Goal: Navigation & Orientation: Understand site structure

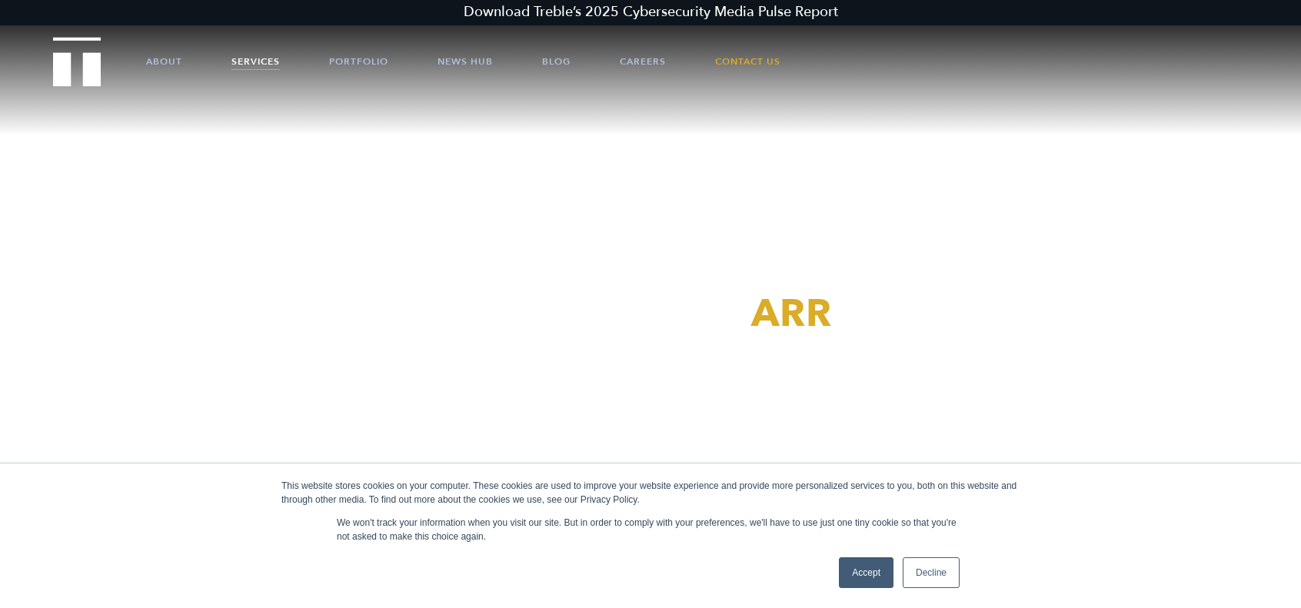
click at [260, 58] on link "Services" at bounding box center [256, 61] width 48 height 46
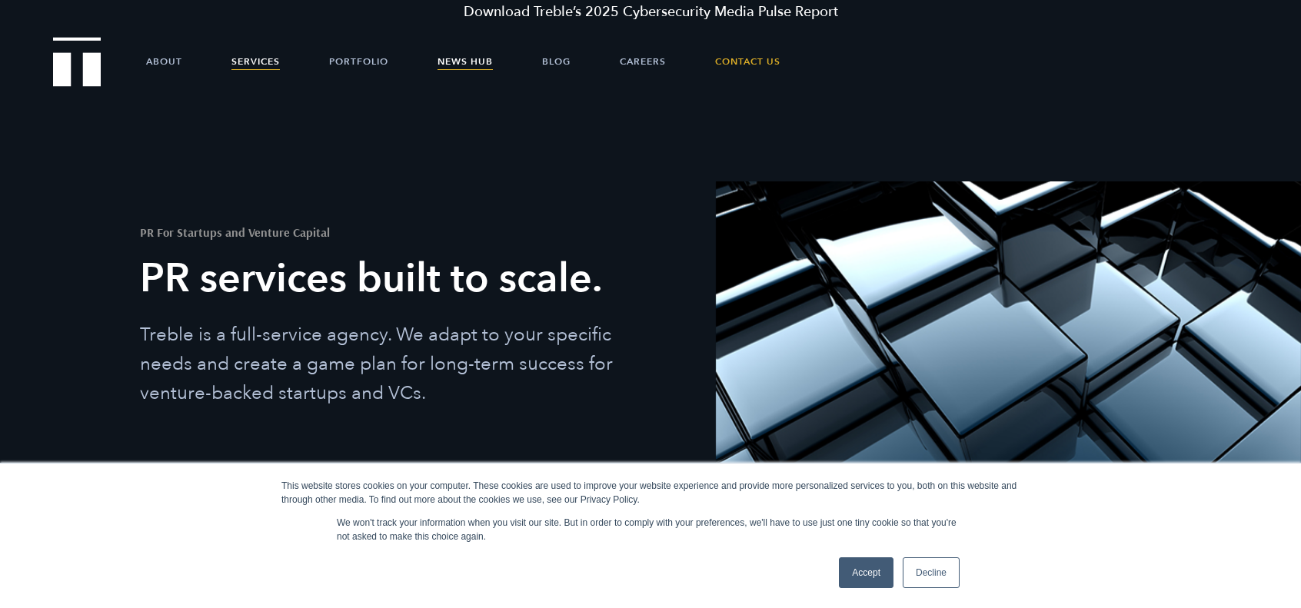
click at [463, 58] on link "News Hub" at bounding box center [465, 61] width 55 height 46
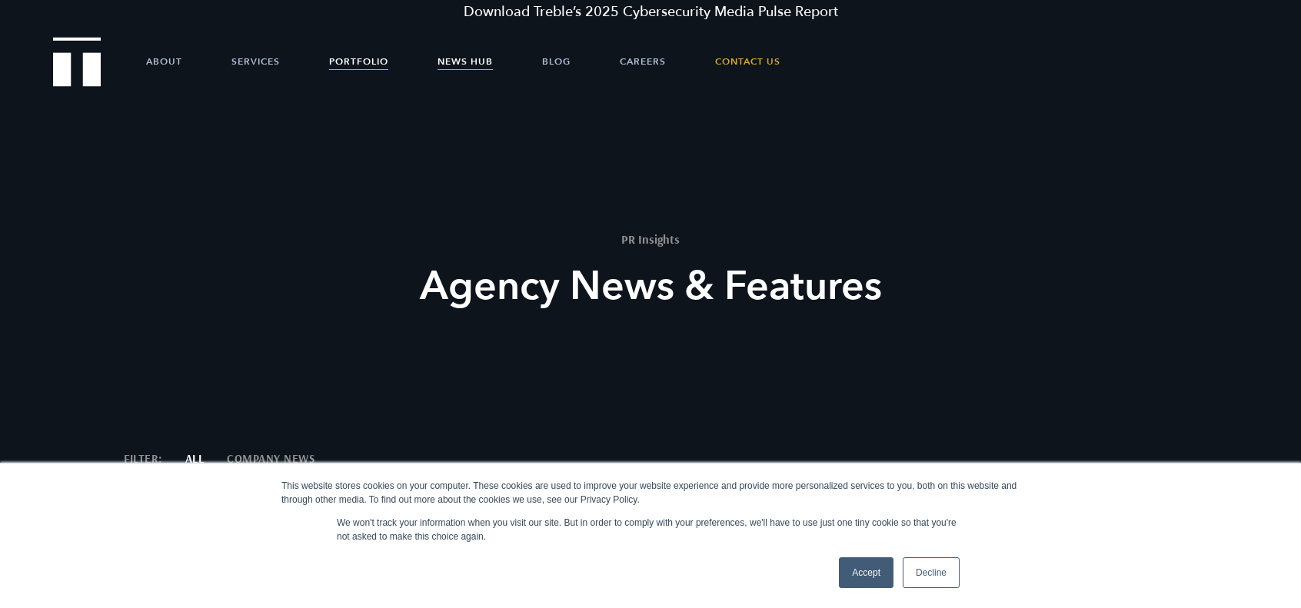
click at [356, 64] on link "Portfolio" at bounding box center [358, 61] width 59 height 46
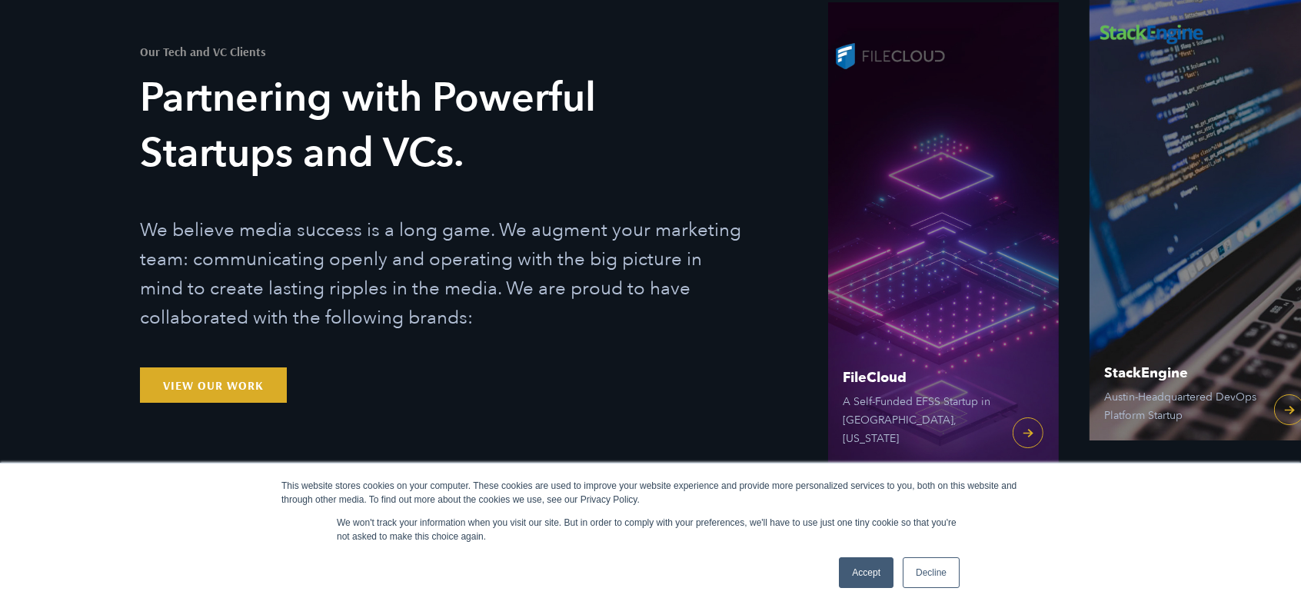
scroll to position [178, 0]
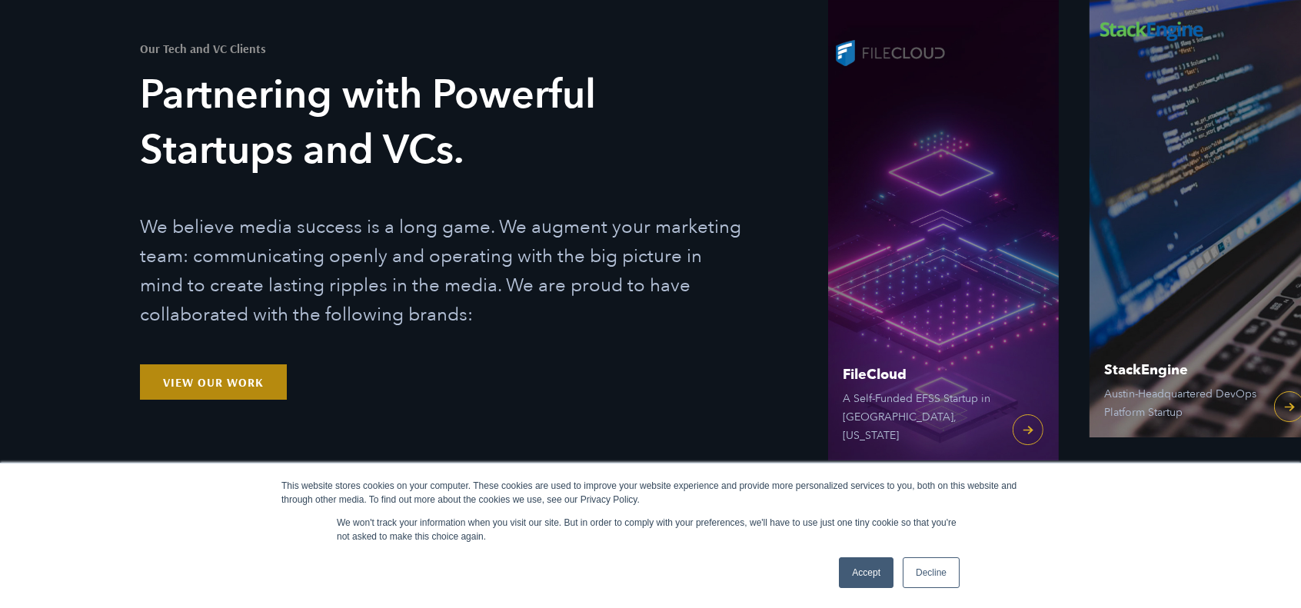
click at [228, 379] on link "View Our Work" at bounding box center [213, 382] width 147 height 35
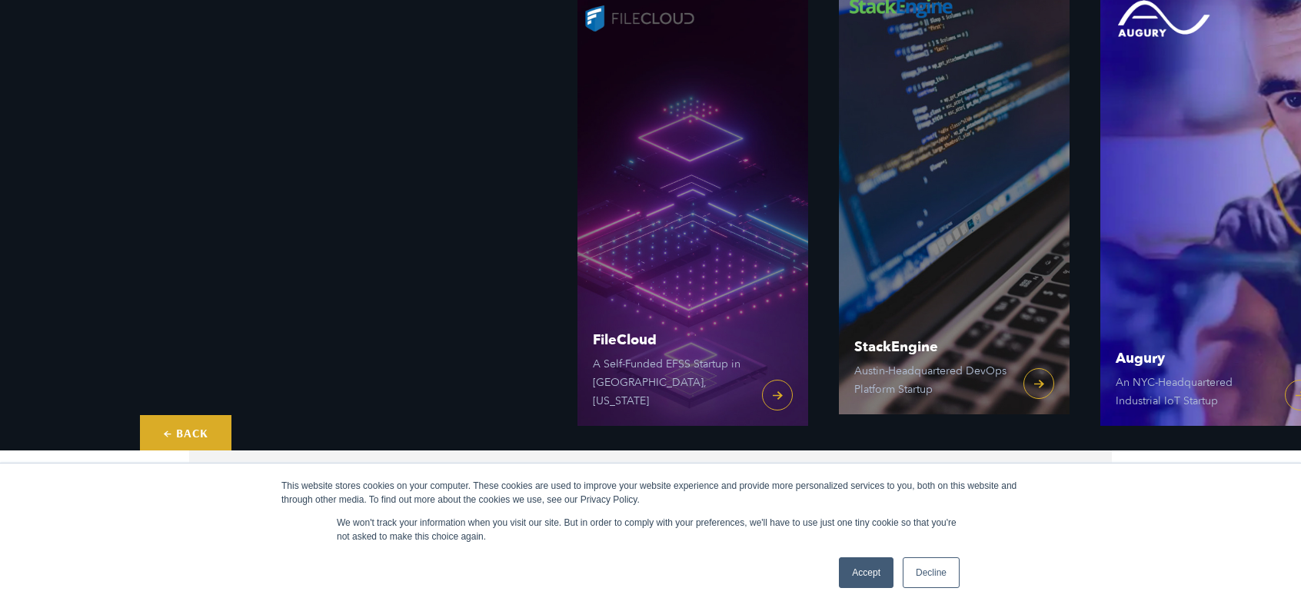
scroll to position [203, 0]
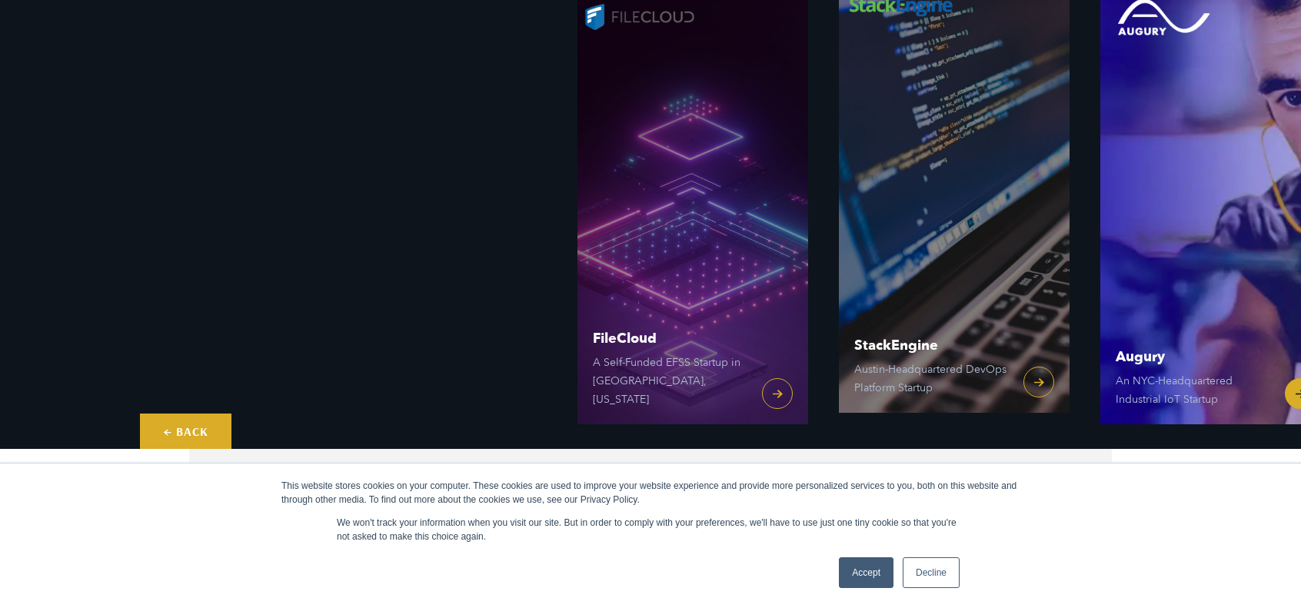
click at [1294, 392] on link "Augury An NYC-Headquartered Industrial IoT Startup" at bounding box center [1216, 194] width 231 height 462
